Goal: Go to known website: Access a specific website the user already knows

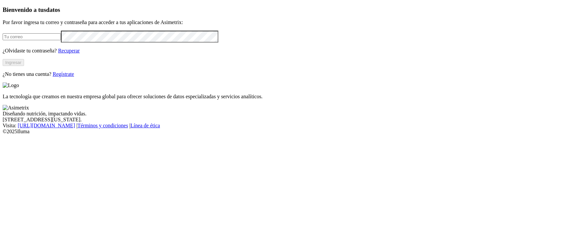
click at [61, 40] on input "email" at bounding box center [32, 36] width 58 height 7
type input "[PERSON_NAME][EMAIL_ADDRESS][PERSON_NAME][DOMAIN_NAME]"
click input "submit" at bounding box center [0, 0] width 0 height 0
